Goal: Task Accomplishment & Management: Manage account settings

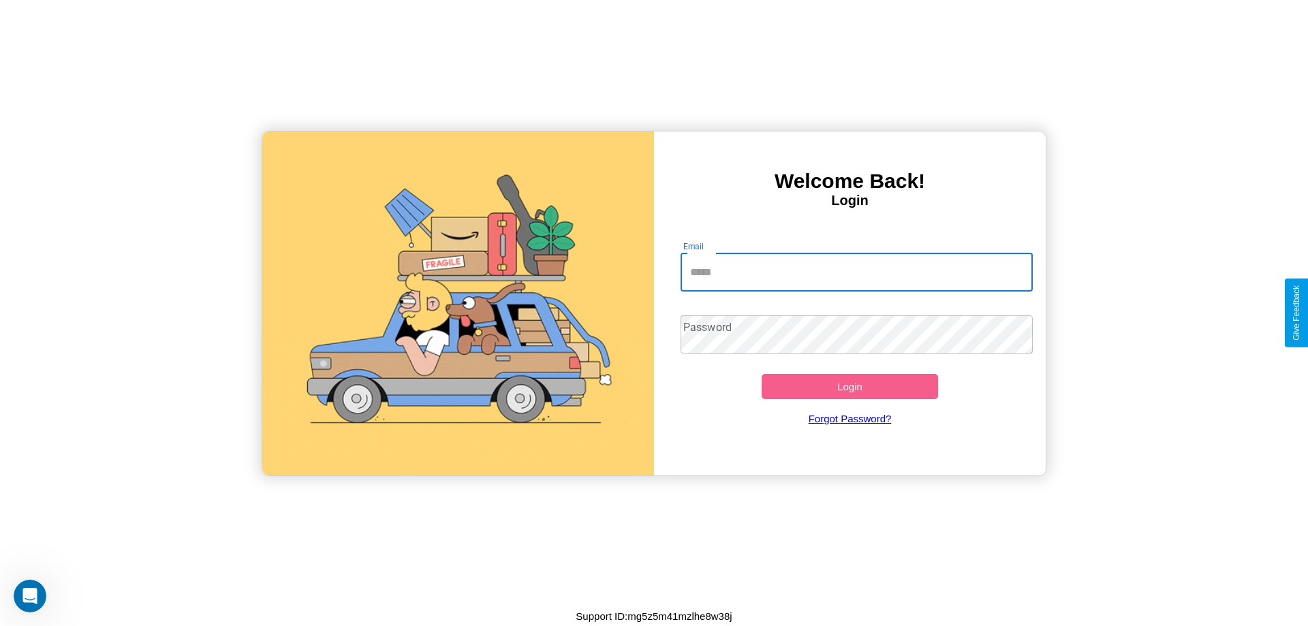
click at [856, 272] on input "Email" at bounding box center [856, 272] width 353 height 38
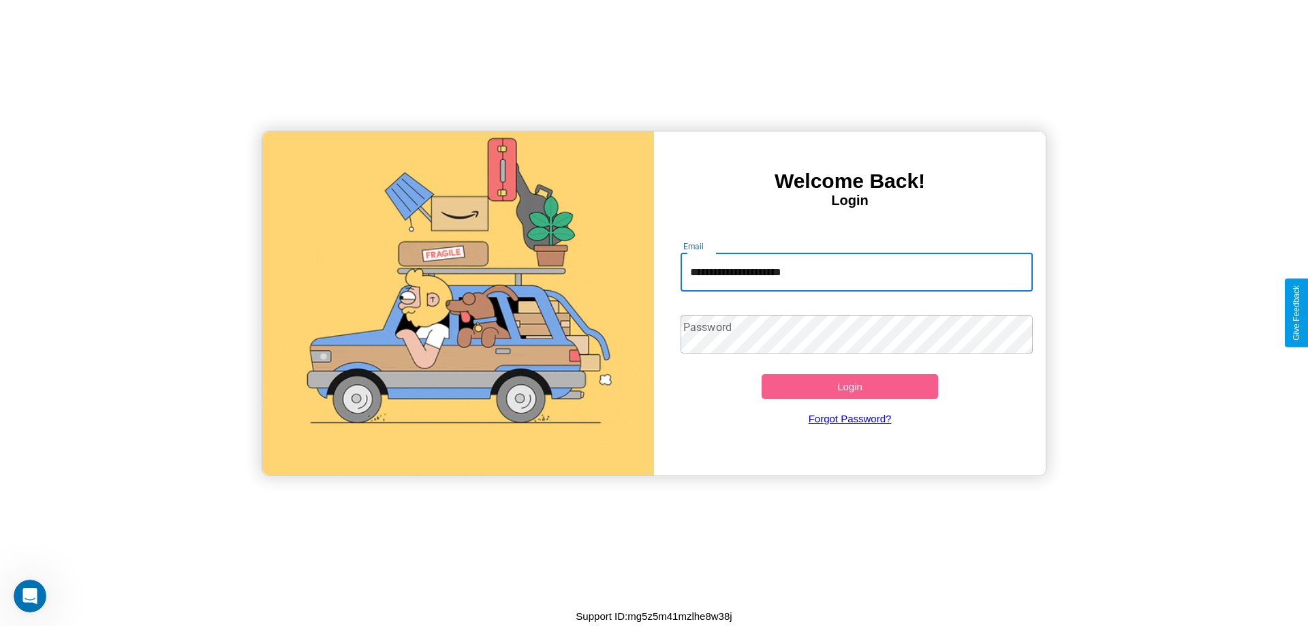
type input "**********"
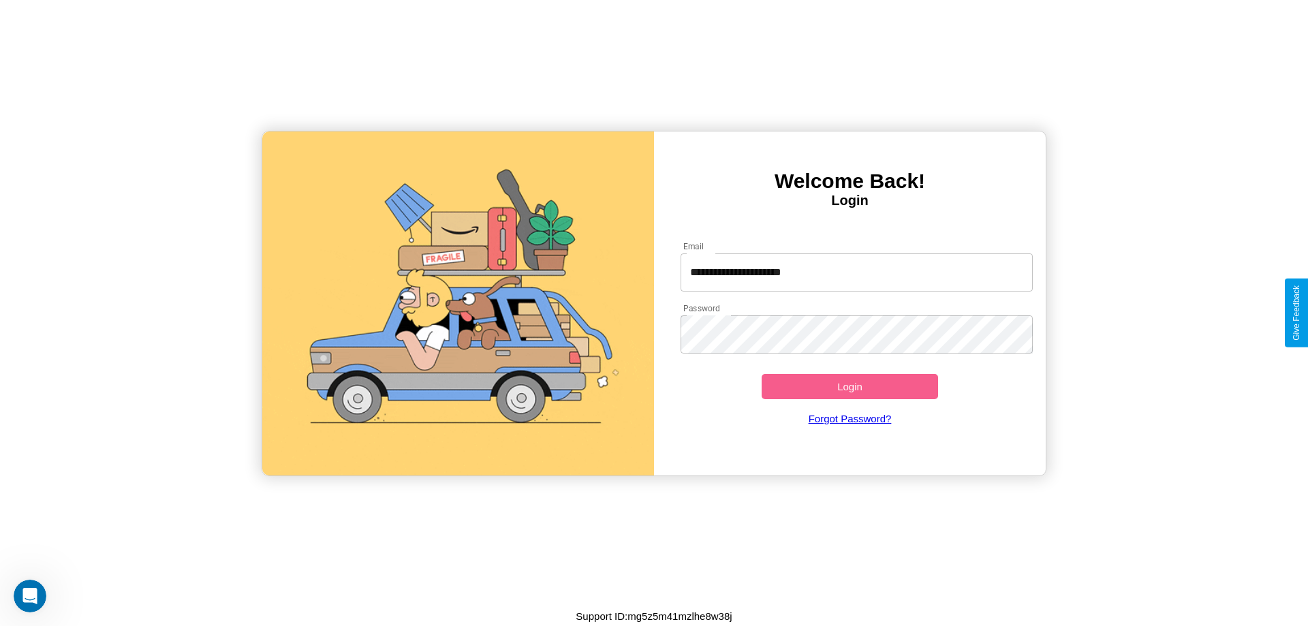
click at [849, 386] on button "Login" at bounding box center [849, 386] width 176 height 25
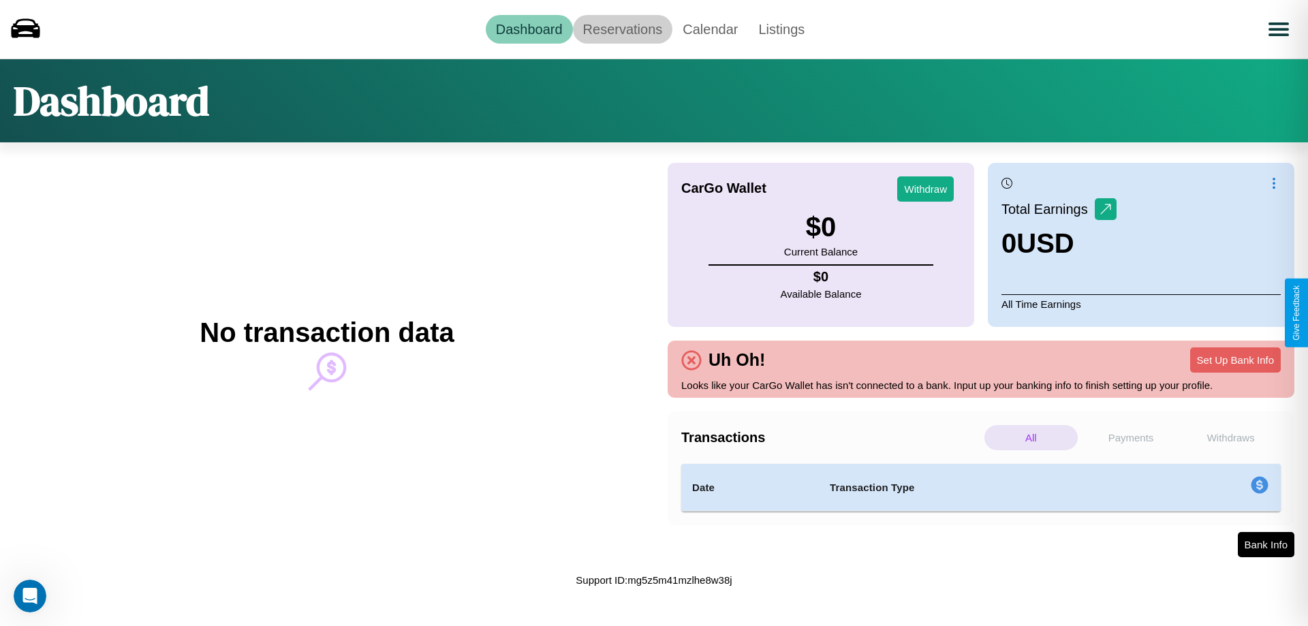
click at [622, 29] on link "Reservations" at bounding box center [623, 29] width 100 height 29
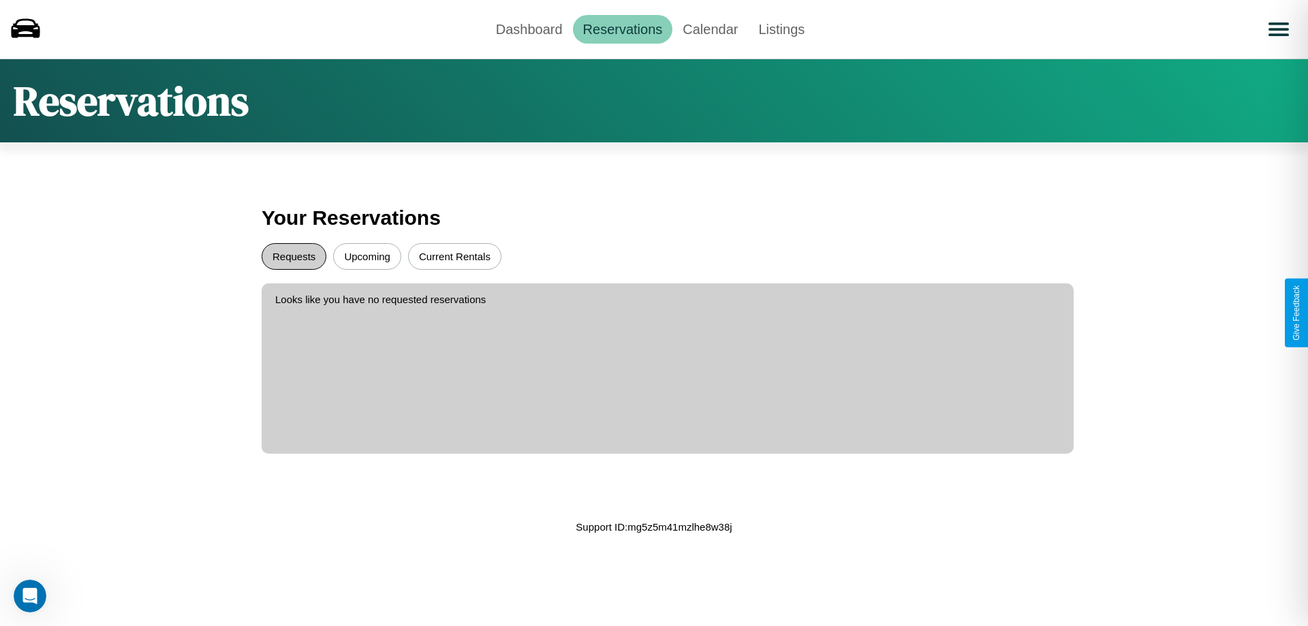
click at [294, 256] on button "Requests" at bounding box center [294, 256] width 65 height 27
click at [454, 256] on button "Current Rentals" at bounding box center [454, 256] width 93 height 27
click at [528, 29] on link "Dashboard" at bounding box center [529, 29] width 87 height 29
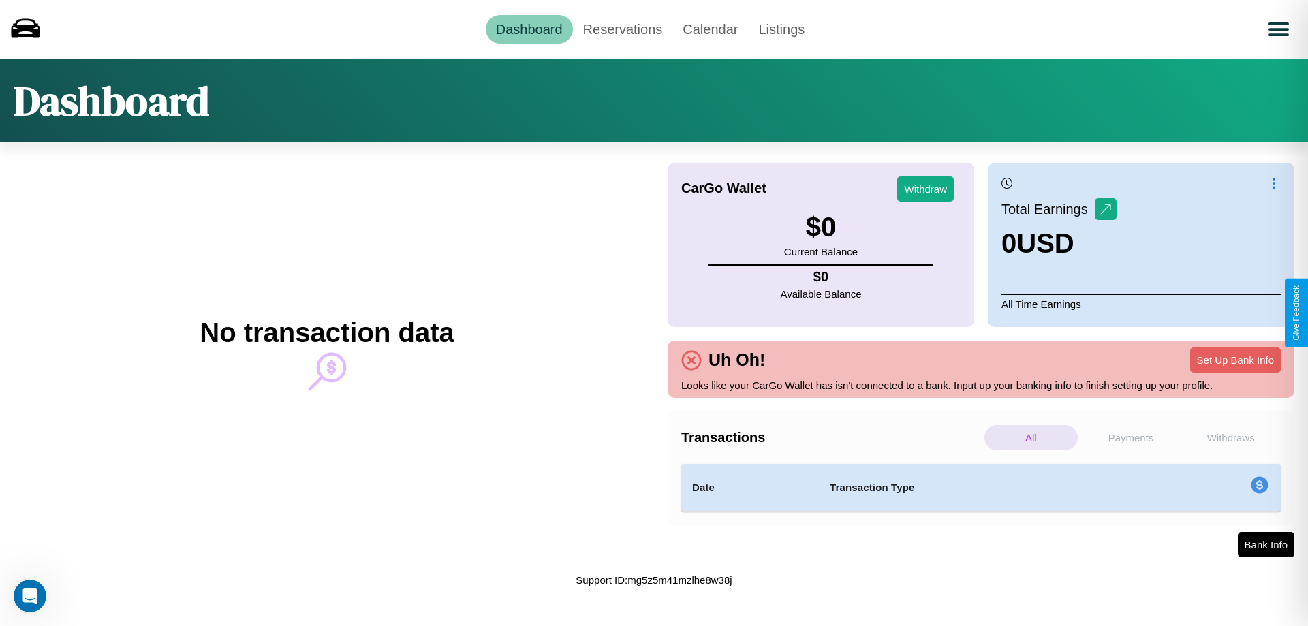
click at [1030, 437] on p "All" at bounding box center [1030, 437] width 93 height 25
click at [1131, 437] on p "Payments" at bounding box center [1130, 437] width 93 height 25
click at [1230, 437] on p "Withdraws" at bounding box center [1230, 437] width 93 height 25
